Goal: Transaction & Acquisition: Obtain resource

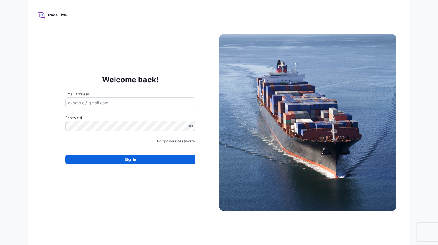
click at [49, 17] on icon at bounding box center [52, 15] width 29 height 9
click at [47, 15] on icon at bounding box center [52, 15] width 29 height 9
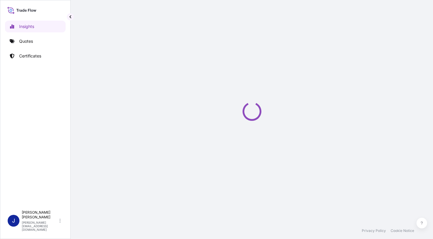
select select "2025"
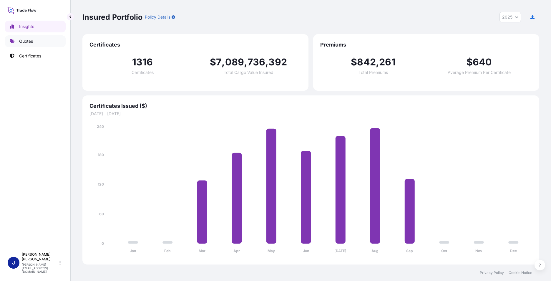
click at [27, 43] on p "Quotes" at bounding box center [26, 41] width 14 height 6
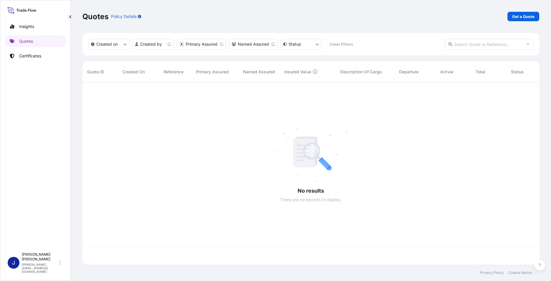
scroll to position [181, 452]
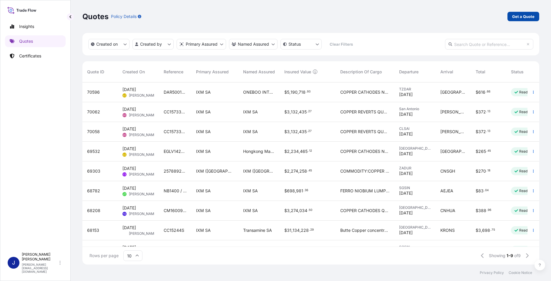
click at [437, 16] on p "Get a Quote" at bounding box center [523, 17] width 22 height 6
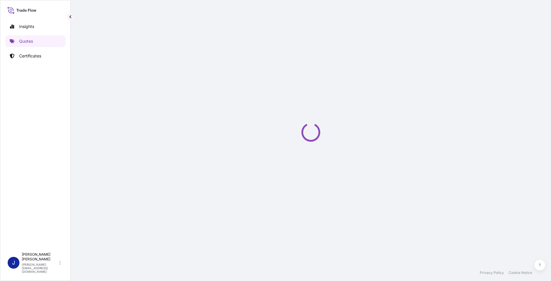
select select "Sea"
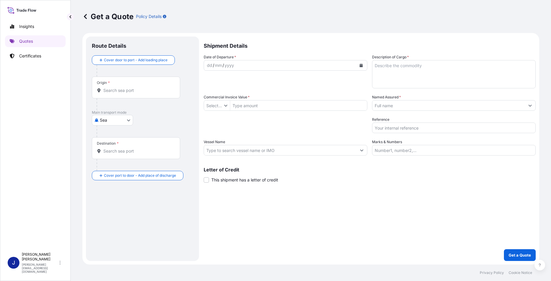
type input "$ USD"
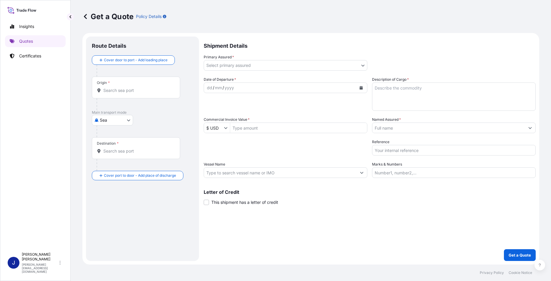
click at [124, 88] on input "Origin *" at bounding box center [137, 90] width 69 height 6
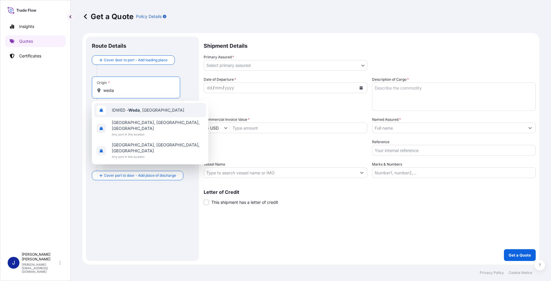
click at [128, 112] on span "IDWED - Weda , Indonesia" at bounding box center [148, 110] width 72 height 6
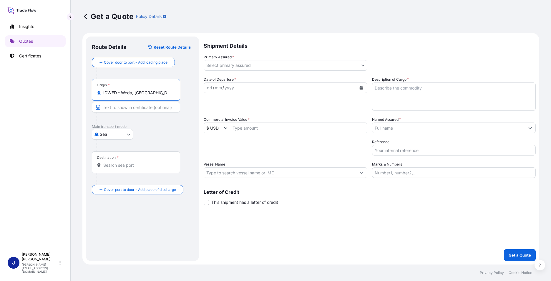
type input "IDWED - Weda, Indonesia"
click at [110, 166] on input "Destination *" at bounding box center [137, 165] width 69 height 6
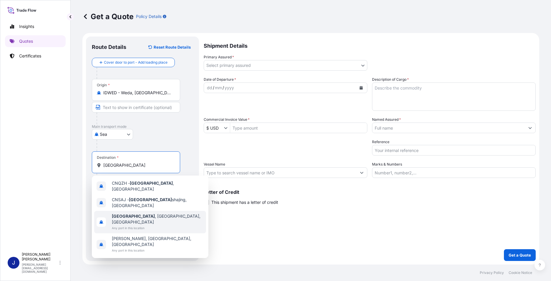
click at [137, 213] on span "Qinzhou , Guangxi, China" at bounding box center [158, 219] width 92 height 12
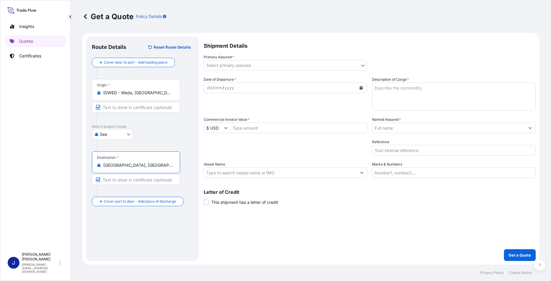
type input "Qinzhou, Guangxi, China"
click at [124, 180] on input "Text to appear on certificate" at bounding box center [136, 179] width 88 height 11
click at [113, 179] on input "Text to appear on certificate" at bounding box center [136, 179] width 88 height 11
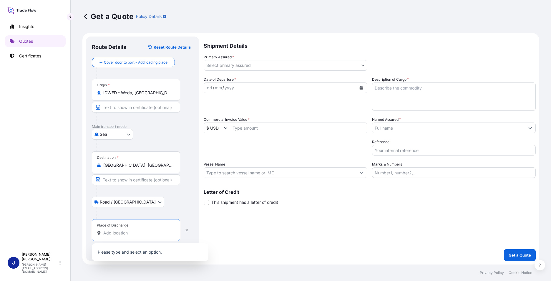
drag, startPoint x: 112, startPoint y: 232, endPoint x: 116, endPoint y: 232, distance: 3.5
click at [112, 232] on input "Place of Discharge" at bounding box center [137, 233] width 69 height 6
paste input "Guangxi CNGR New Energy Science&Technology Co.,Ltd Address: Room A107,public se…"
type input "Guangxi CNGR New Energy Science&Technology Co.,Ltd Address: Room A107,public se…"
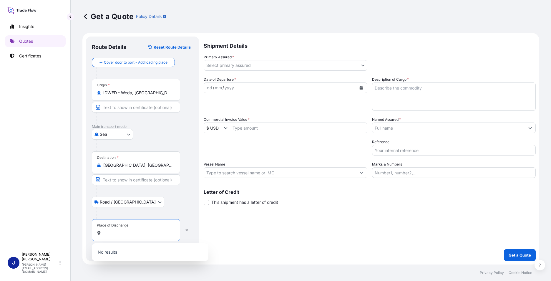
drag, startPoint x: 158, startPoint y: 204, endPoint x: 157, endPoint y: 200, distance: 3.8
click at [158, 204] on div "Road / Inland Road / Inland" at bounding box center [142, 201] width 101 height 11
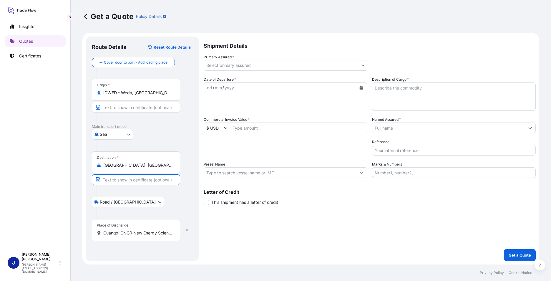
click at [133, 179] on input "Text to appear on certificate" at bounding box center [136, 179] width 88 height 11
click at [158, 196] on div at bounding box center [138, 191] width 84 height 12
click at [258, 66] on body "Insights Quotes Certificates J Jennifer Zhang jennifer.zhang@ixmetals.com Get a…" at bounding box center [275, 140] width 551 height 281
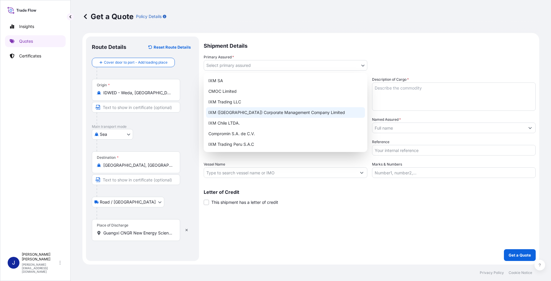
click at [269, 111] on div "IXM (Shanghai) Corporate Management Company Limited" at bounding box center [285, 112] width 159 height 11
select select "31850"
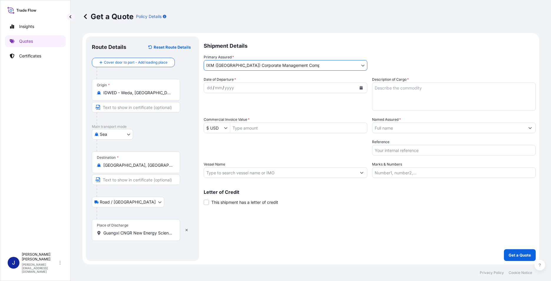
click at [254, 86] on div "dd / mm / yyyy" at bounding box center [280, 87] width 152 height 11
click at [275, 88] on div "dd / mm / yyyy" at bounding box center [280, 87] width 152 height 11
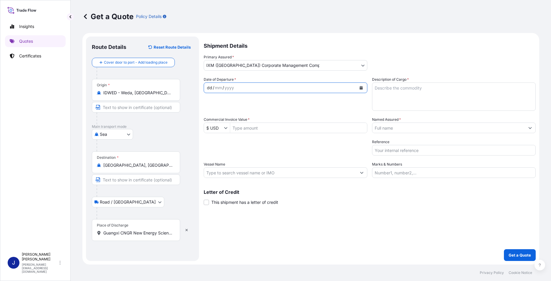
click at [361, 87] on icon "Calendar" at bounding box center [360, 88] width 3 height 4
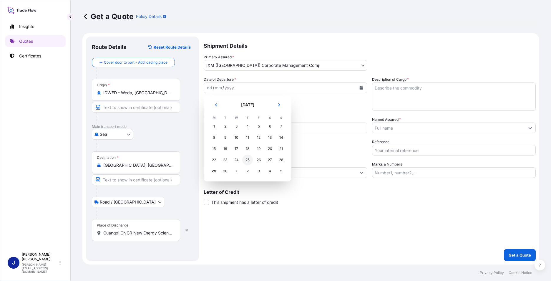
click at [247, 160] on div "25" at bounding box center [247, 159] width 11 height 11
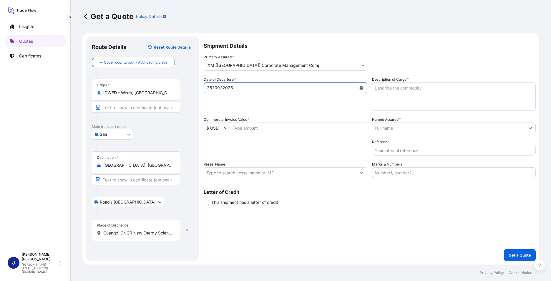
click at [408, 89] on textarea "Description of Cargo *" at bounding box center [454, 96] width 164 height 28
drag, startPoint x: 404, startPoint y: 89, endPoint x: 408, endPoint y: 89, distance: 3.6
click at [404, 89] on textarea "Description of Cargo *" at bounding box center [454, 96] width 164 height 28
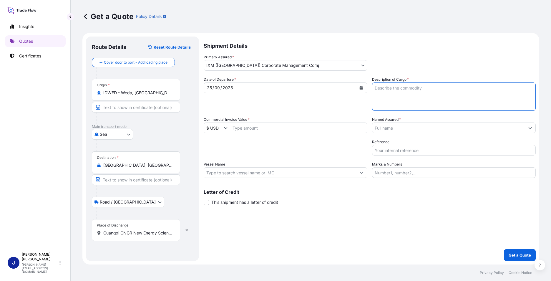
paste textarea "LUPPEN FENI"
click at [374, 86] on textarea "LUPPEN FENI" at bounding box center [454, 96] width 164 height 28
type textarea "LOW GRADE NICKEL MATTE/LUPPEN FENI"
click at [410, 130] on input "Named Assured *" at bounding box center [448, 127] width 152 height 11
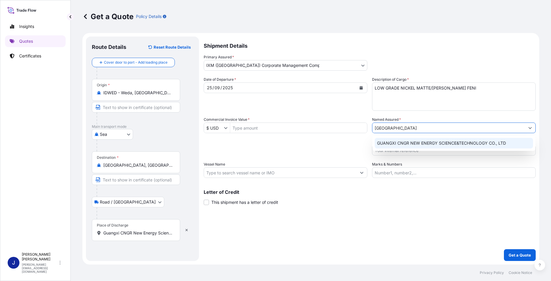
click at [416, 144] on span "GUANGXI CNGR NEW ENERGY SCIENCE&TECHNOLOGY CO., LTD" at bounding box center [441, 143] width 129 height 6
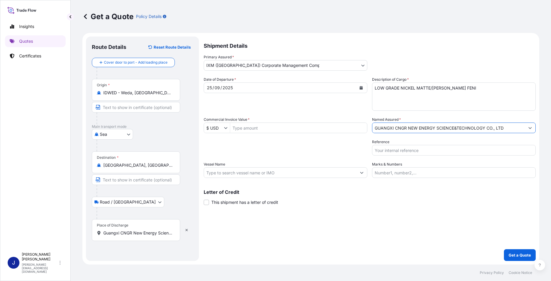
type input "GUANGXI CNGR NEW ENERGY SCIENCE&TECHNOLOGY CO., LTD"
click at [254, 172] on input "Vessel Name" at bounding box center [280, 172] width 152 height 11
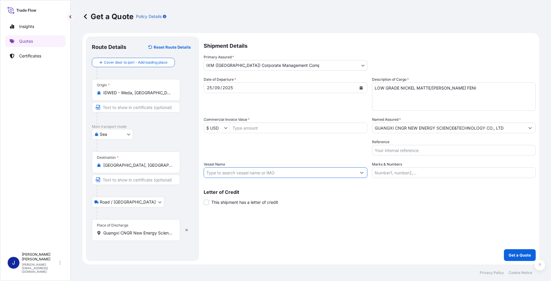
paste input "MV. SHUN KAI HONG VOY. 2514"
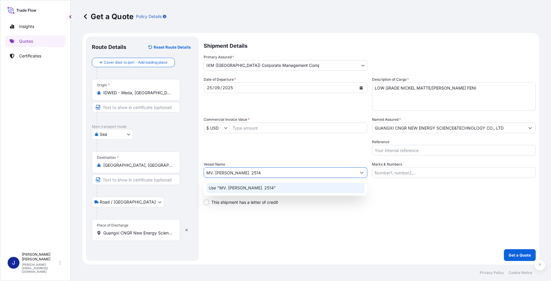
click at [274, 187] on p "Use "MV. SHUN KAI HONG VOY. 2514"" at bounding box center [242, 188] width 67 height 6
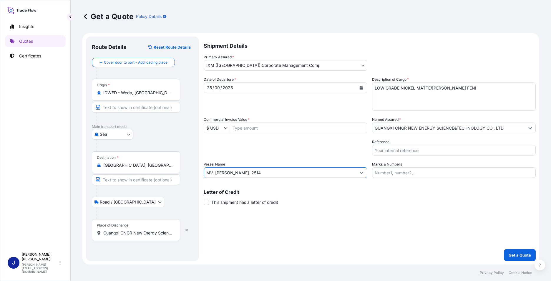
type input "MV. SHUN KAI HONG VOY. 2514"
click at [419, 199] on div "Letter of Credit This shipment has a letter of credit Letter of credit * Letter…" at bounding box center [370, 197] width 332 height 16
click at [437, 245] on p "Get a Quote" at bounding box center [519, 255] width 22 height 6
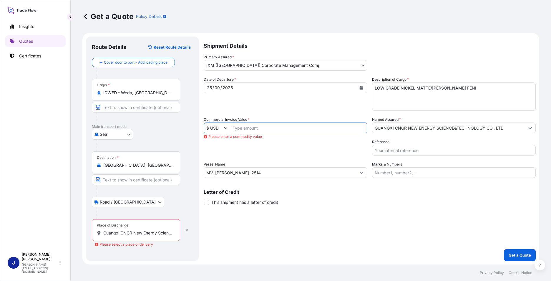
click at [258, 125] on input "Commercial Invoice Value *" at bounding box center [298, 127] width 137 height 11
type input "3,742,278"
click at [301, 153] on div "Packing Category Type to search a container mode Please select a primary mode o…" at bounding box center [286, 147] width 164 height 16
click at [173, 245] on div "Route Details Reset Route Details Cover door to port - Add loading place Place …" at bounding box center [142, 148] width 101 height 212
click at [159, 232] on input "Guangxi CNGR New Energy Science&Technology Co.,Ltd Address: Room A107,public se…" at bounding box center [137, 233] width 69 height 6
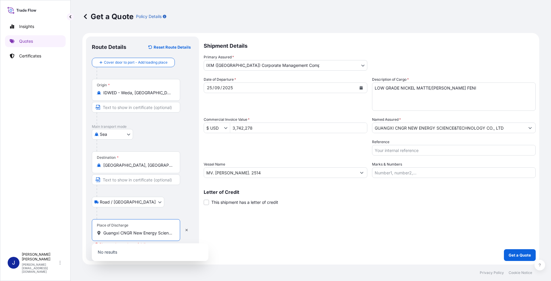
click at [155, 180] on input "Text to appear on certificate" at bounding box center [136, 179] width 88 height 11
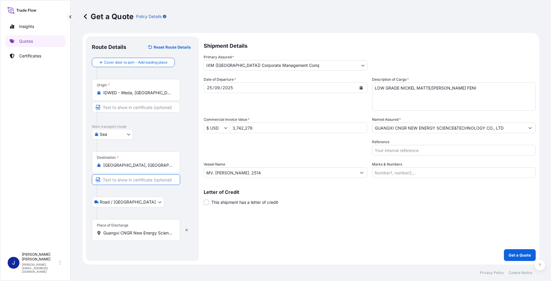
paste input "MV. SHUN KAI HONG VOY. 2514"
type input "MV. SHUN KAI HONG VOY. 2514"
click at [136, 181] on input "MV. SHUN KAI HONG VOY. 2514" at bounding box center [136, 179] width 88 height 11
drag, startPoint x: 168, startPoint y: 179, endPoint x: 91, endPoint y: 180, distance: 77.1
click at [91, 180] on div "Route Details Reset Route Details Cover door to port - Add loading place Place …" at bounding box center [142, 148] width 113 height 224
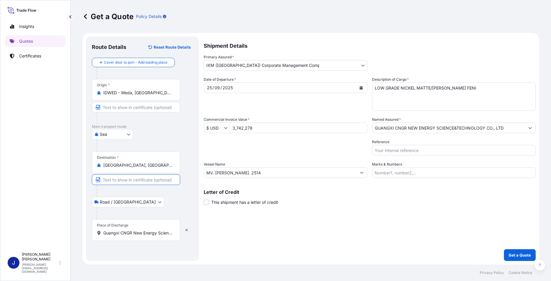
paste input "Room A107,public service centre,No, 1 Zhongma Avenue, Qinzhou port area, China …"
type input "Room A107,public service centre,No, 1 Zhongma Avenue, Qinzhou port area, China …"
click at [187, 231] on icon "button" at bounding box center [186, 230] width 2 height 2
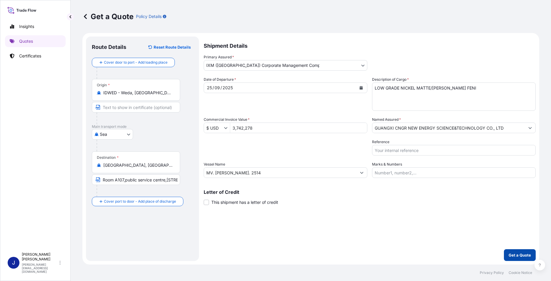
click at [437, 245] on p "Get a Quote" at bounding box center [519, 255] width 22 height 6
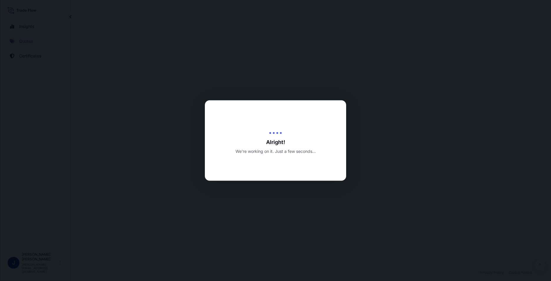
select select "Sea"
select select "31850"
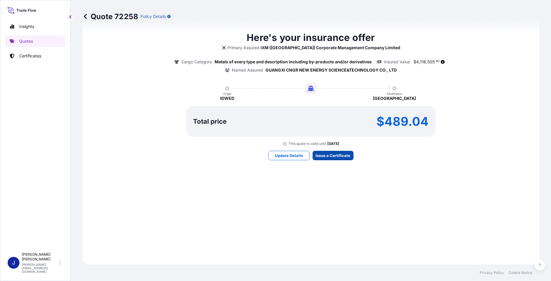
scroll to position [613, 0]
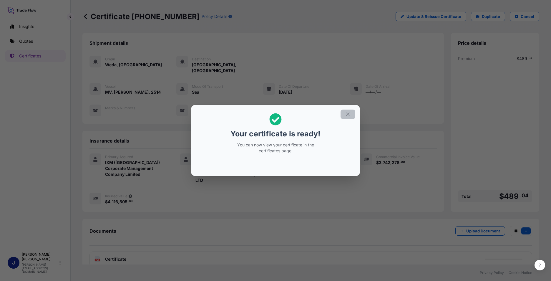
click at [348, 115] on icon "button" at bounding box center [347, 113] width 5 height 5
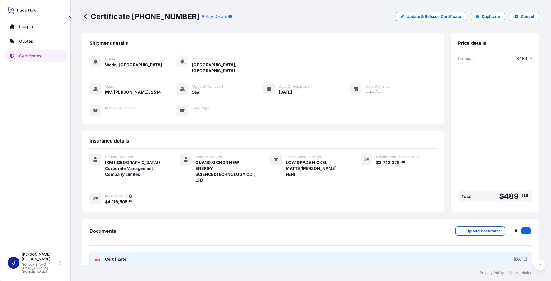
click at [397, 245] on link "PDF Certificate 2025-09-29" at bounding box center [310, 258] width 442 height 15
